Goal: Task Accomplishment & Management: Manage account settings

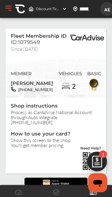
click at [60, 11] on div "Discount Tire , 261 CONGAREE ROAD GREENVILLE , SC 29607-2707" at bounding box center [47, 9] width 43 height 10
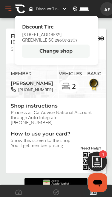
click at [98, 81] on img at bounding box center [93, 85] width 13 height 14
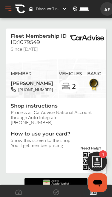
click at [9, 8] on button "Open Menu" at bounding box center [8, 8] width 9 height 9
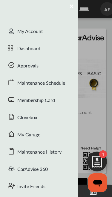
click at [53, 101] on div "Membership Card" at bounding box center [38, 100] width 77 height 17
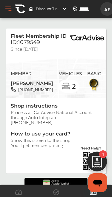
click at [8, 7] on button "Open Menu" at bounding box center [8, 8] width 9 height 9
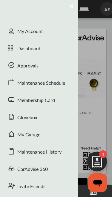
click at [45, 29] on div "My Account" at bounding box center [38, 31] width 77 height 17
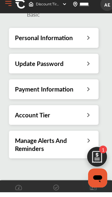
scroll to position [41, 0]
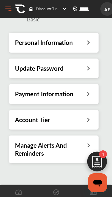
click at [88, 116] on icon at bounding box center [88, 119] width 6 height 6
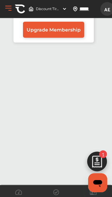
scroll to position [3, 0]
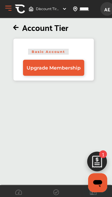
click at [75, 69] on span "Upgrade Membership" at bounding box center [54, 68] width 54 height 6
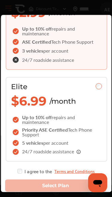
scroll to position [106, 0]
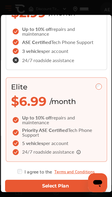
click at [69, 180] on button "Select Plan" at bounding box center [55, 186] width 101 height 12
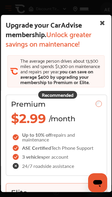
scroll to position [0, 0]
click at [101, 19] on icon at bounding box center [102, 24] width 11 height 14
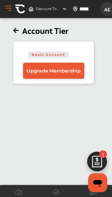
click at [109, 9] on span "AE" at bounding box center [107, 9] width 11 height 11
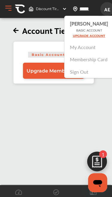
click at [4, 9] on button "Open Menu" at bounding box center [8, 8] width 9 height 9
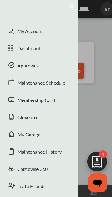
click at [97, 116] on div at bounding box center [56, 98] width 112 height 197
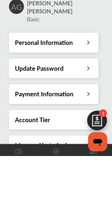
scroll to position [41, 0]
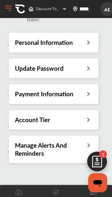
click at [98, 161] on img at bounding box center [97, 163] width 29 height 29
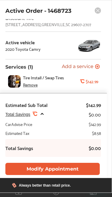
scroll to position [15, 0]
click at [97, 11] on icon at bounding box center [97, 10] width 3 height 3
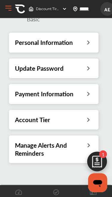
scroll to position [41, 0]
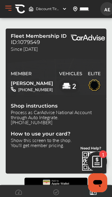
click at [97, 160] on img at bounding box center [97, 163] width 29 height 29
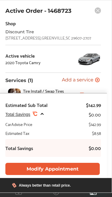
click at [97, 11] on rect at bounding box center [97, 10] width 6 height 6
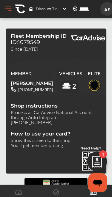
click at [98, 155] on img at bounding box center [97, 163] width 29 height 29
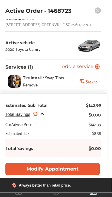
scroll to position [15, 0]
click at [97, 10] on rect at bounding box center [97, 10] width 6 height 6
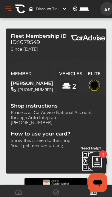
scroll to position [0, 0]
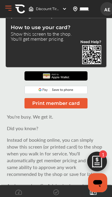
scroll to position [107, 0]
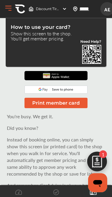
click at [73, 98] on button "Print member card" at bounding box center [55, 103] width 63 height 10
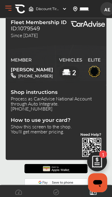
scroll to position [13, 0]
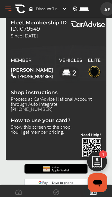
click at [101, 172] on img at bounding box center [97, 163] width 29 height 29
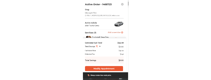
scroll to position [0, 0]
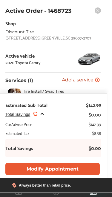
click at [99, 12] on rect at bounding box center [97, 10] width 6 height 6
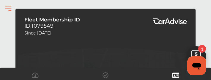
scroll to position [83, 0]
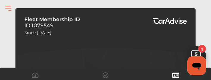
click at [47, 20] on span "Fleet Membership ID" at bounding box center [52, 19] width 56 height 6
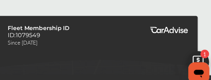
scroll to position [77, 0]
click at [1, 80] on div at bounding box center [105, 74] width 211 height 12
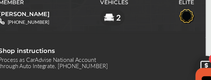
scroll to position [154, 0]
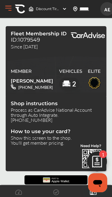
scroll to position [0, 0]
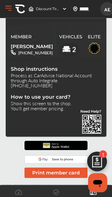
scroll to position [42, 0]
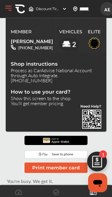
click at [98, 173] on img at bounding box center [97, 163] width 29 height 29
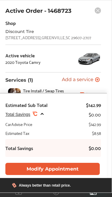
scroll to position [99, 0]
